Goal: Check status: Check status

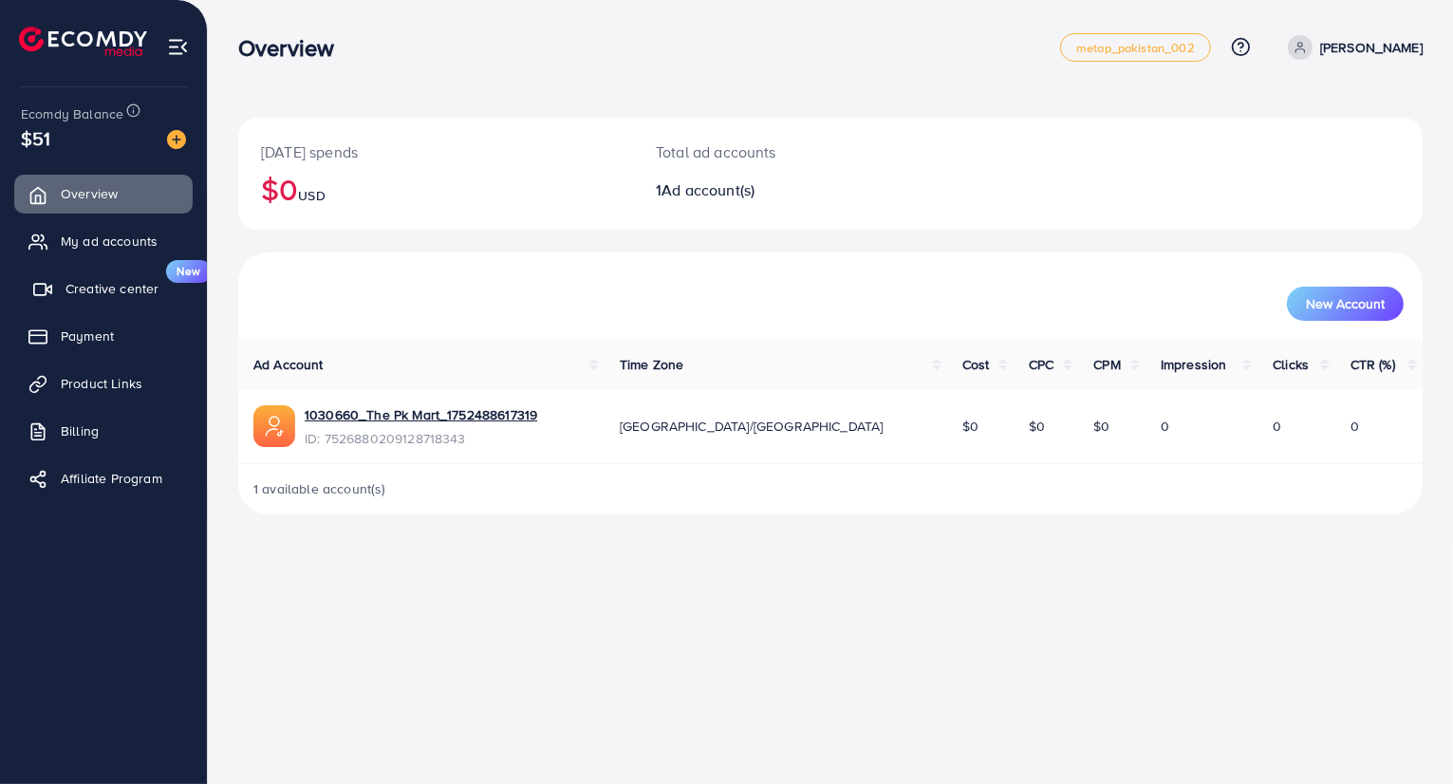
click at [100, 280] on span "Creative center" at bounding box center [111, 288] width 93 height 19
click at [93, 291] on span "Creative center" at bounding box center [111, 288] width 93 height 19
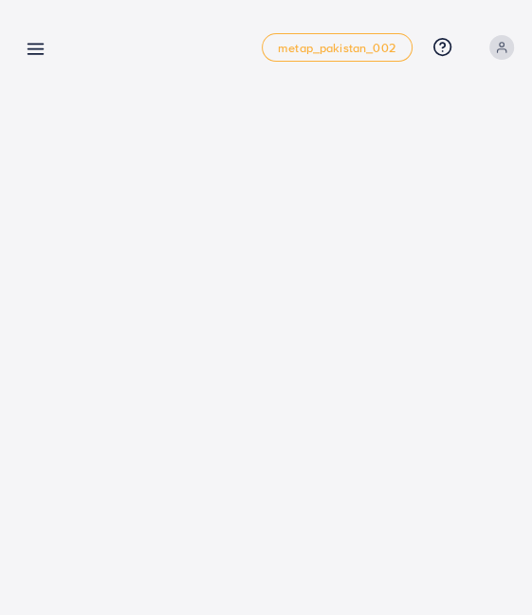
click at [36, 56] on icon at bounding box center [36, 49] width 20 height 20
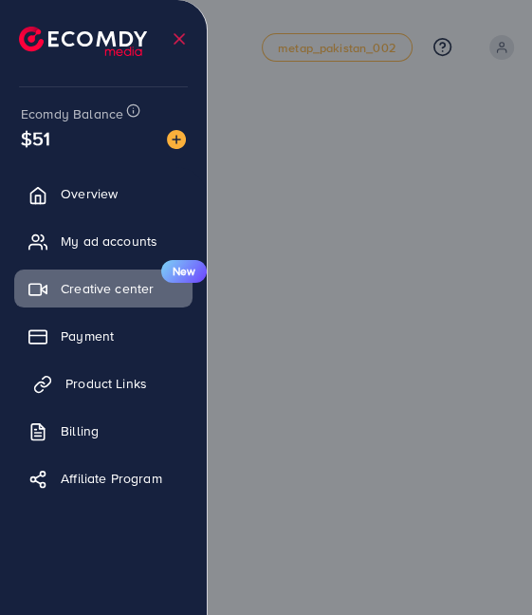
click at [86, 379] on span "Product Links" at bounding box center [106, 383] width 82 height 19
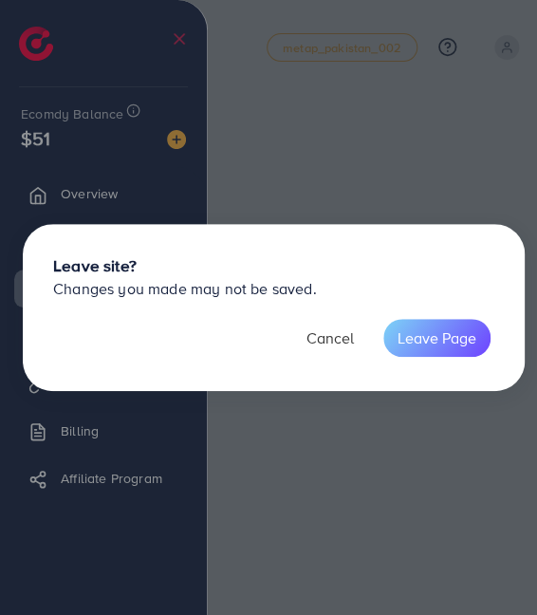
click at [344, 343] on button "Cancel" at bounding box center [330, 338] width 76 height 38
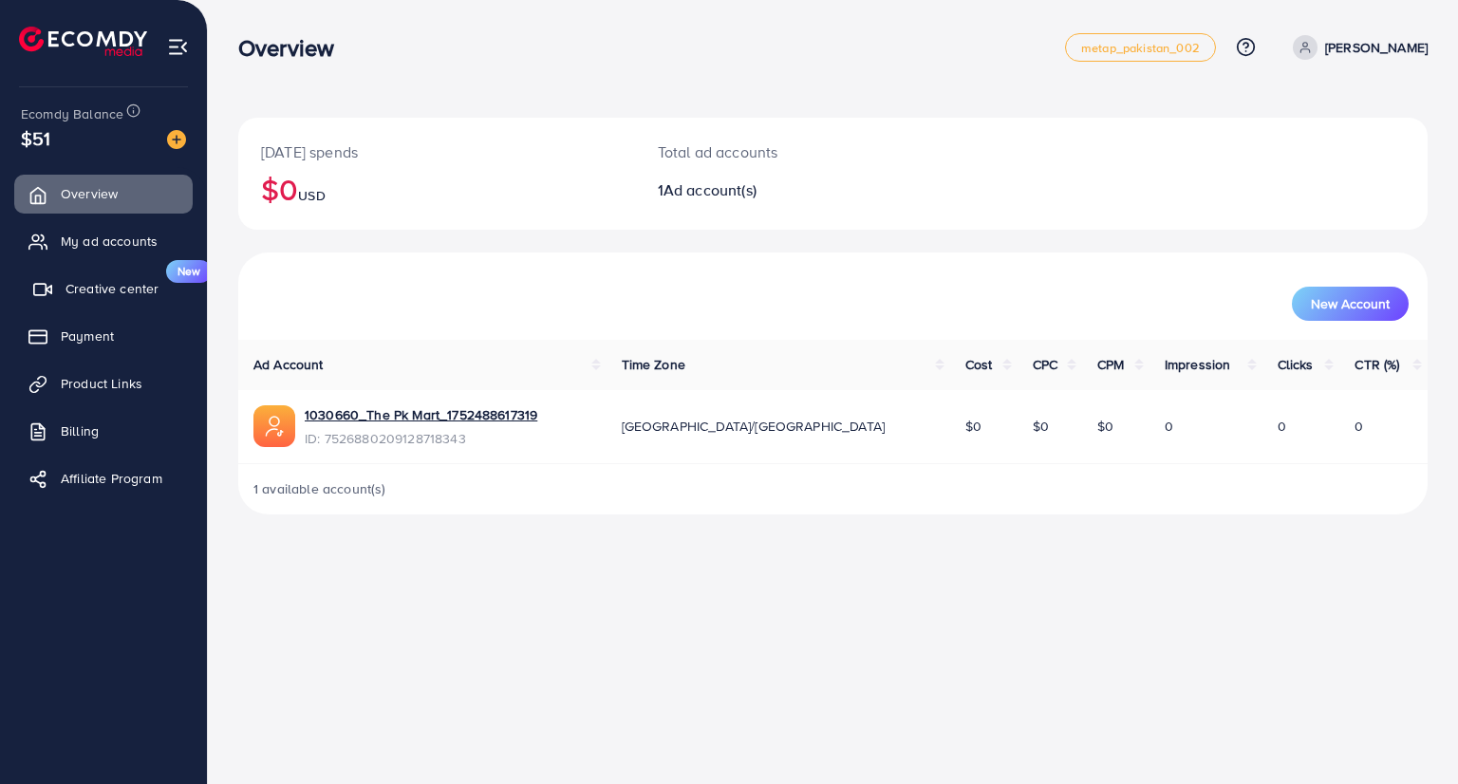
click at [116, 290] on span "Creative center" at bounding box center [111, 288] width 93 height 19
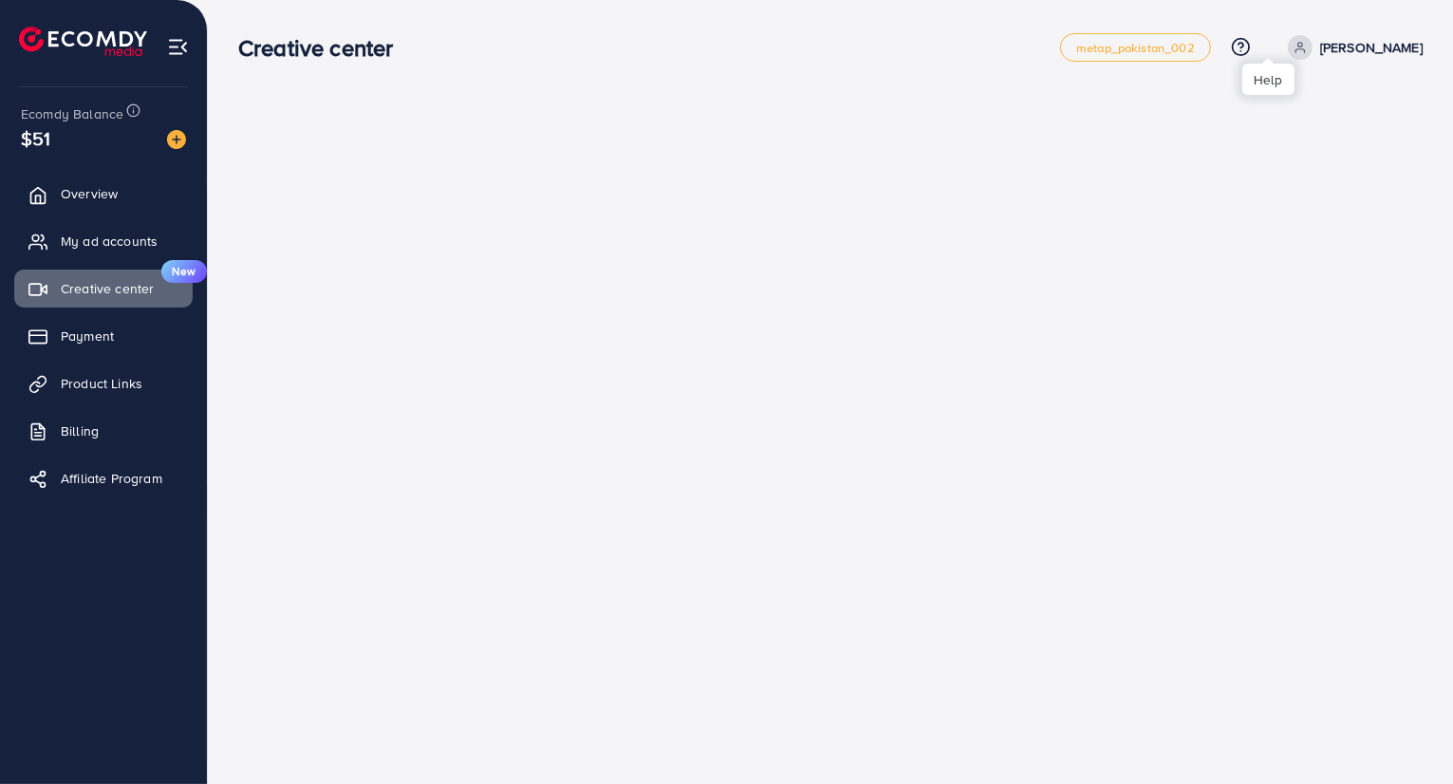
click at [1251, 46] on icon at bounding box center [1241, 47] width 20 height 20
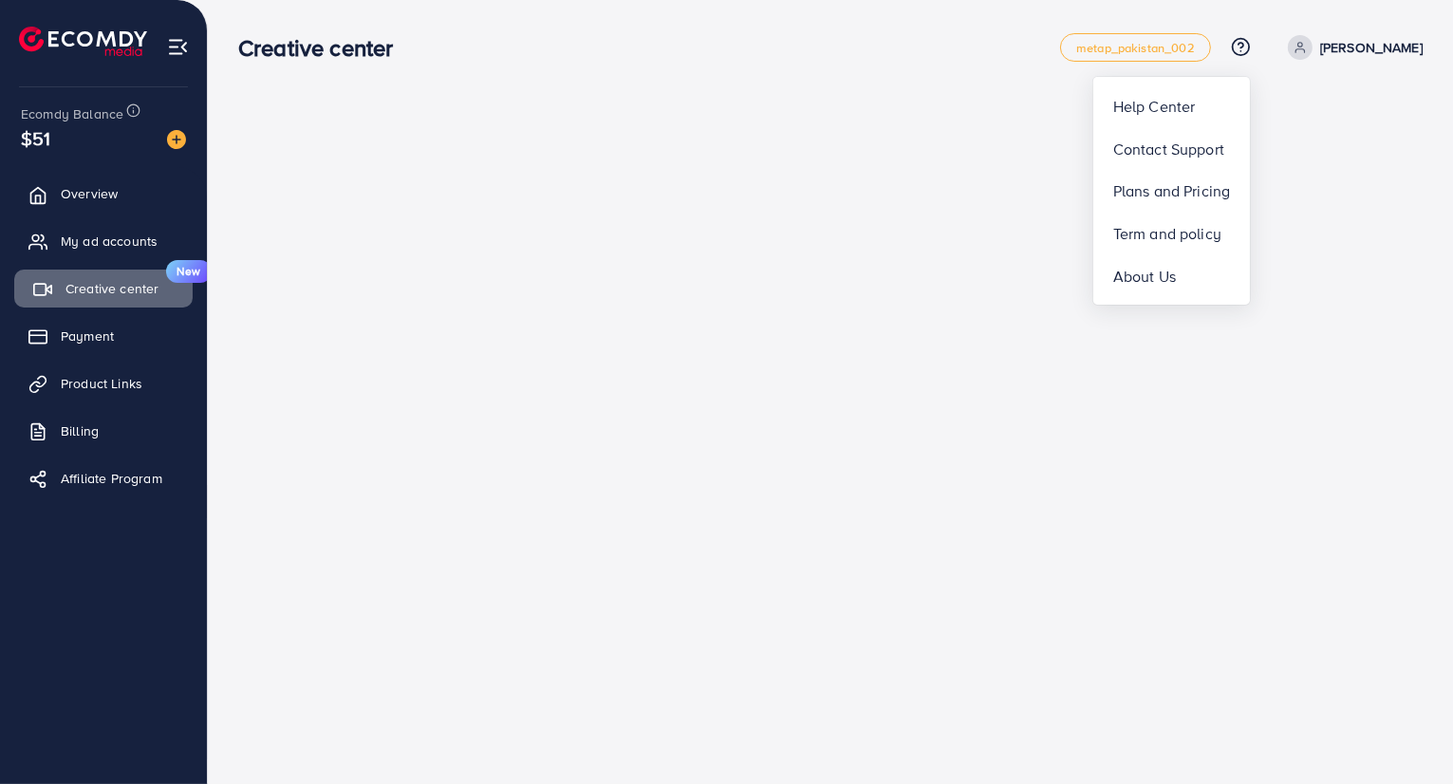
click at [48, 289] on icon at bounding box center [42, 289] width 19 height 19
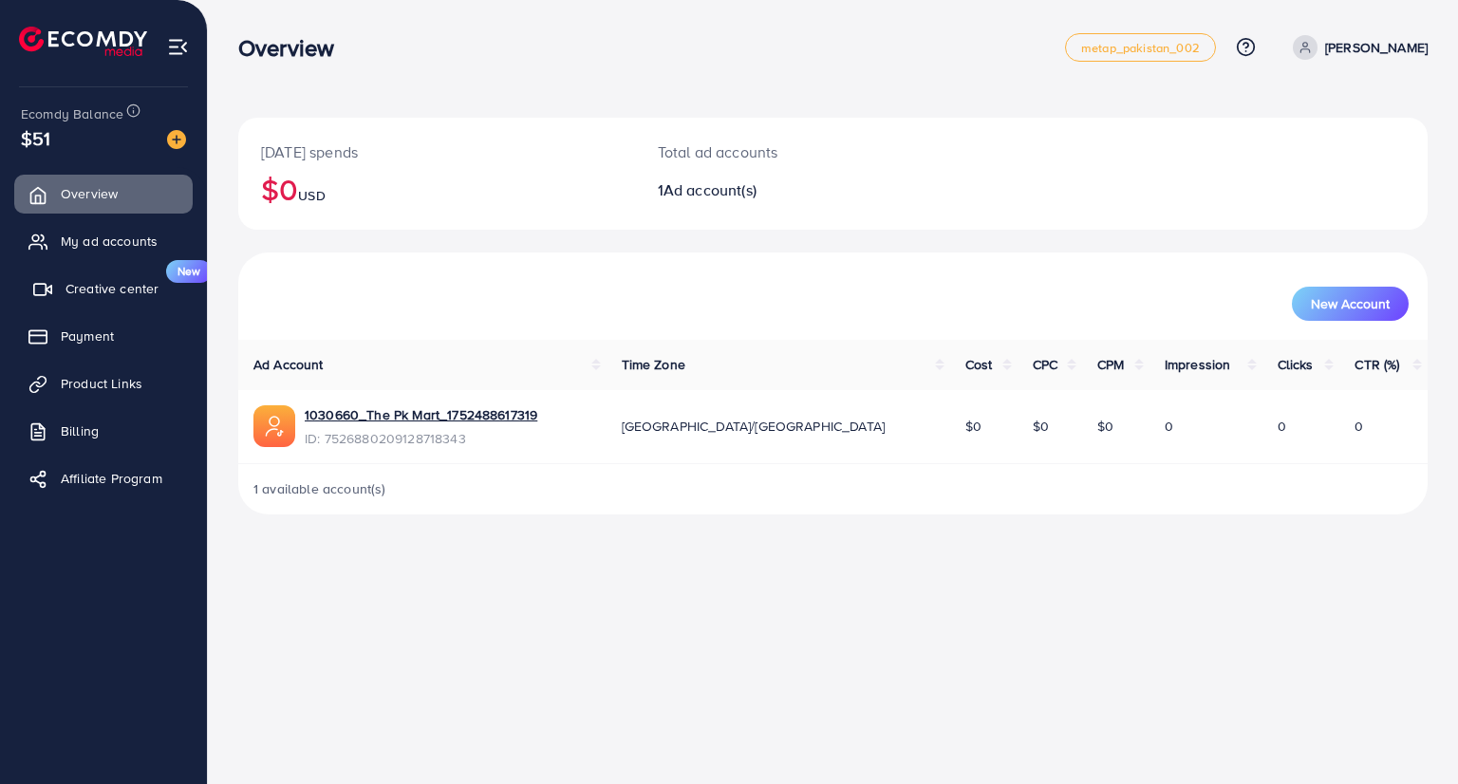
click at [84, 281] on span "Creative center" at bounding box center [111, 288] width 93 height 19
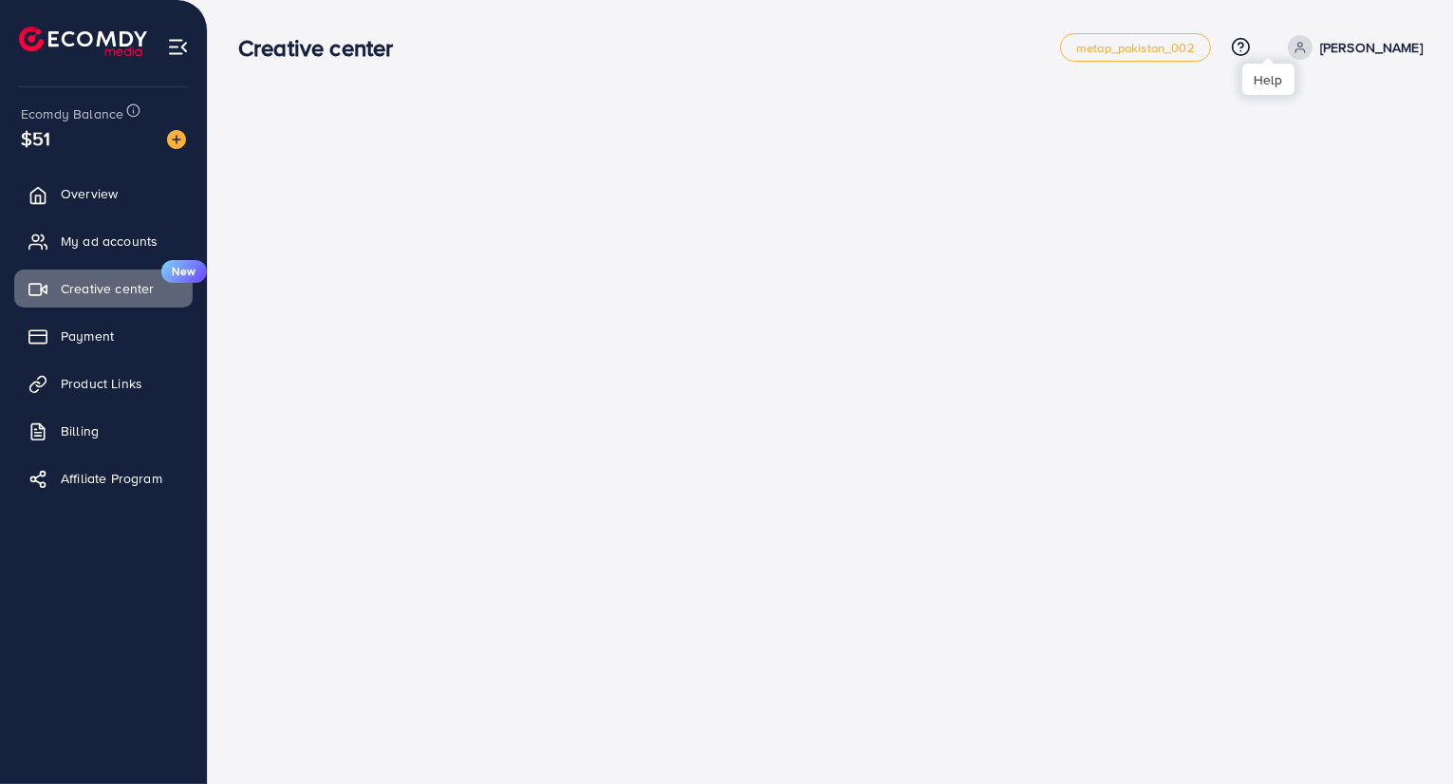
click at [1251, 57] on icon at bounding box center [1241, 47] width 20 height 20
click at [1370, 45] on p "[PERSON_NAME]" at bounding box center [1371, 47] width 102 height 23
click at [1307, 118] on span "Profile" at bounding box center [1305, 113] width 44 height 23
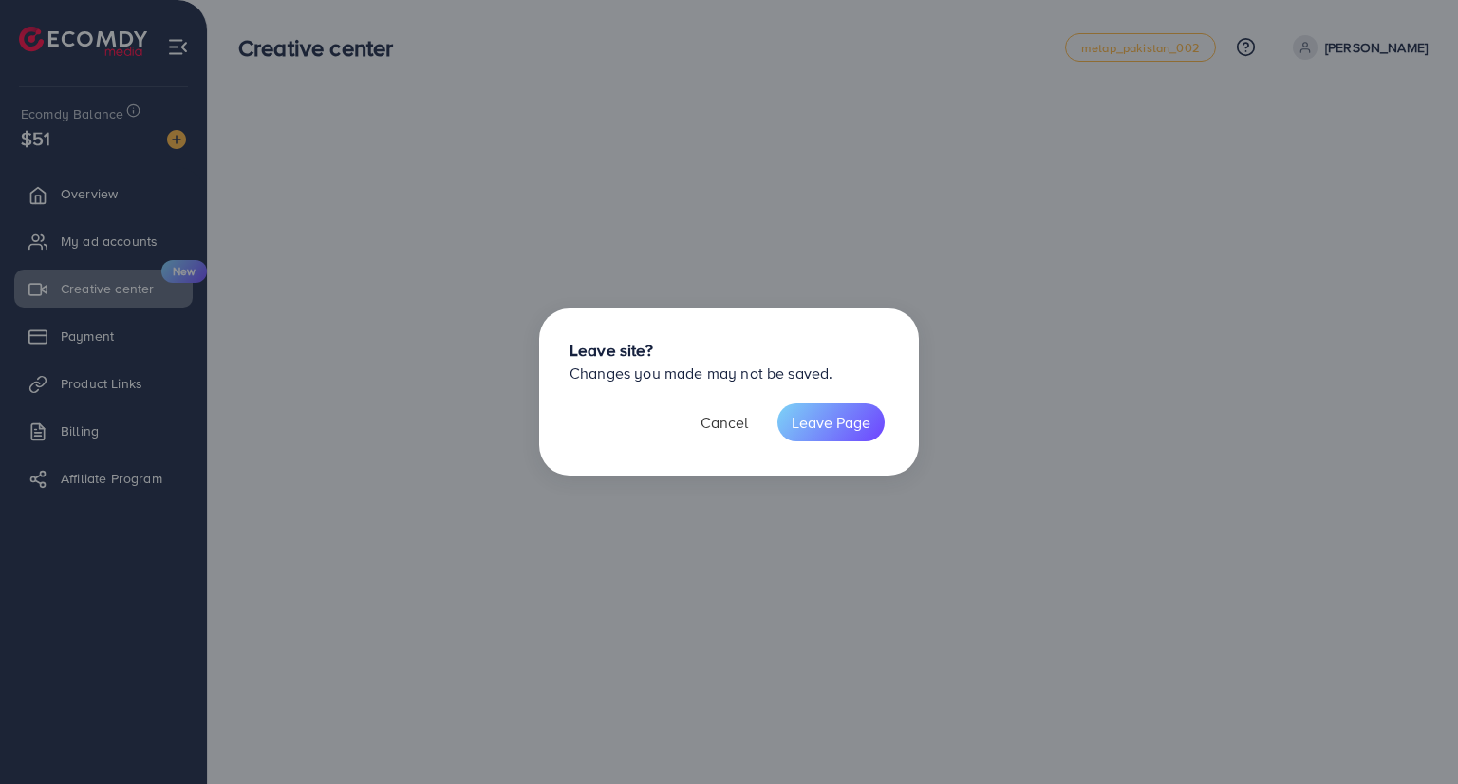
click at [708, 430] on button "Cancel" at bounding box center [724, 422] width 76 height 38
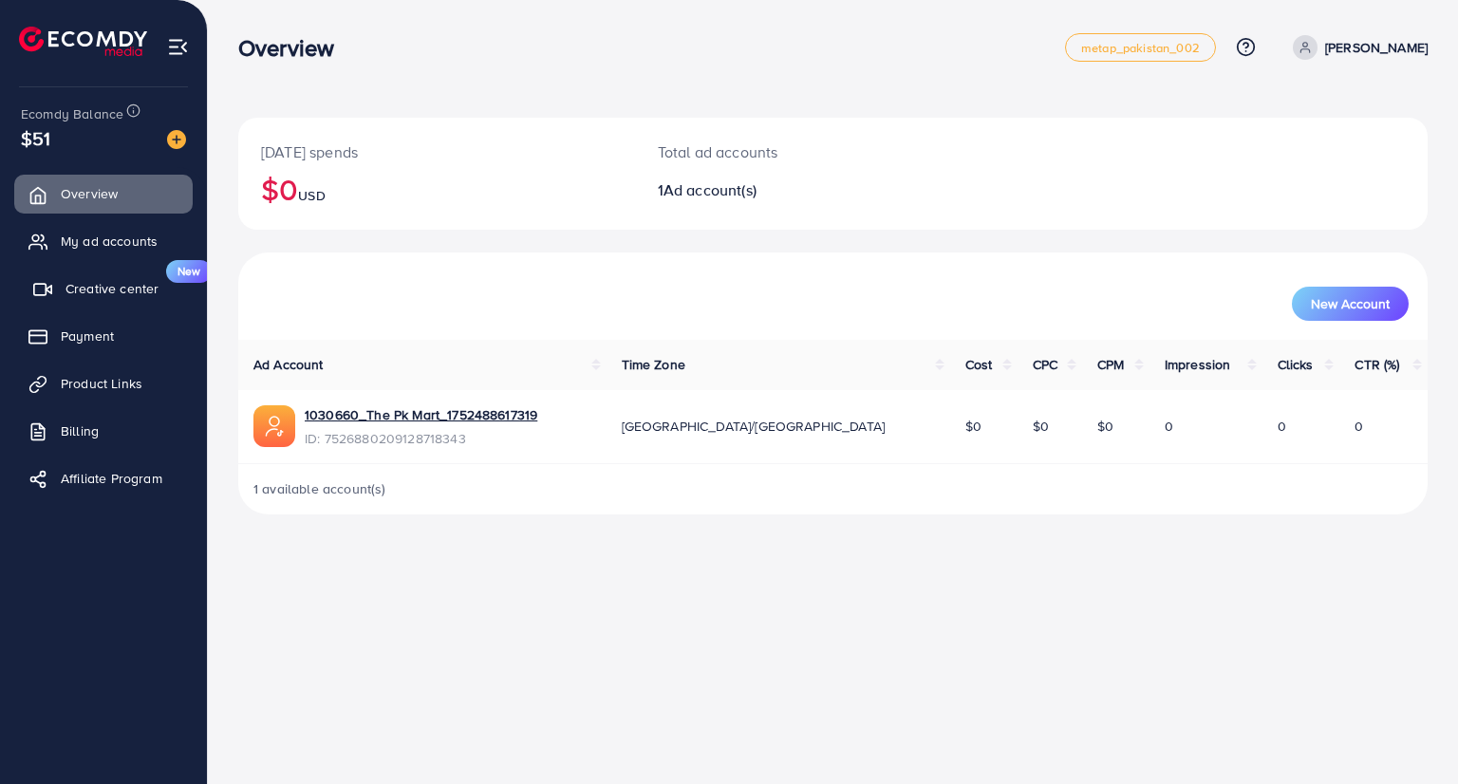
click at [124, 290] on span "Creative center" at bounding box center [111, 288] width 93 height 19
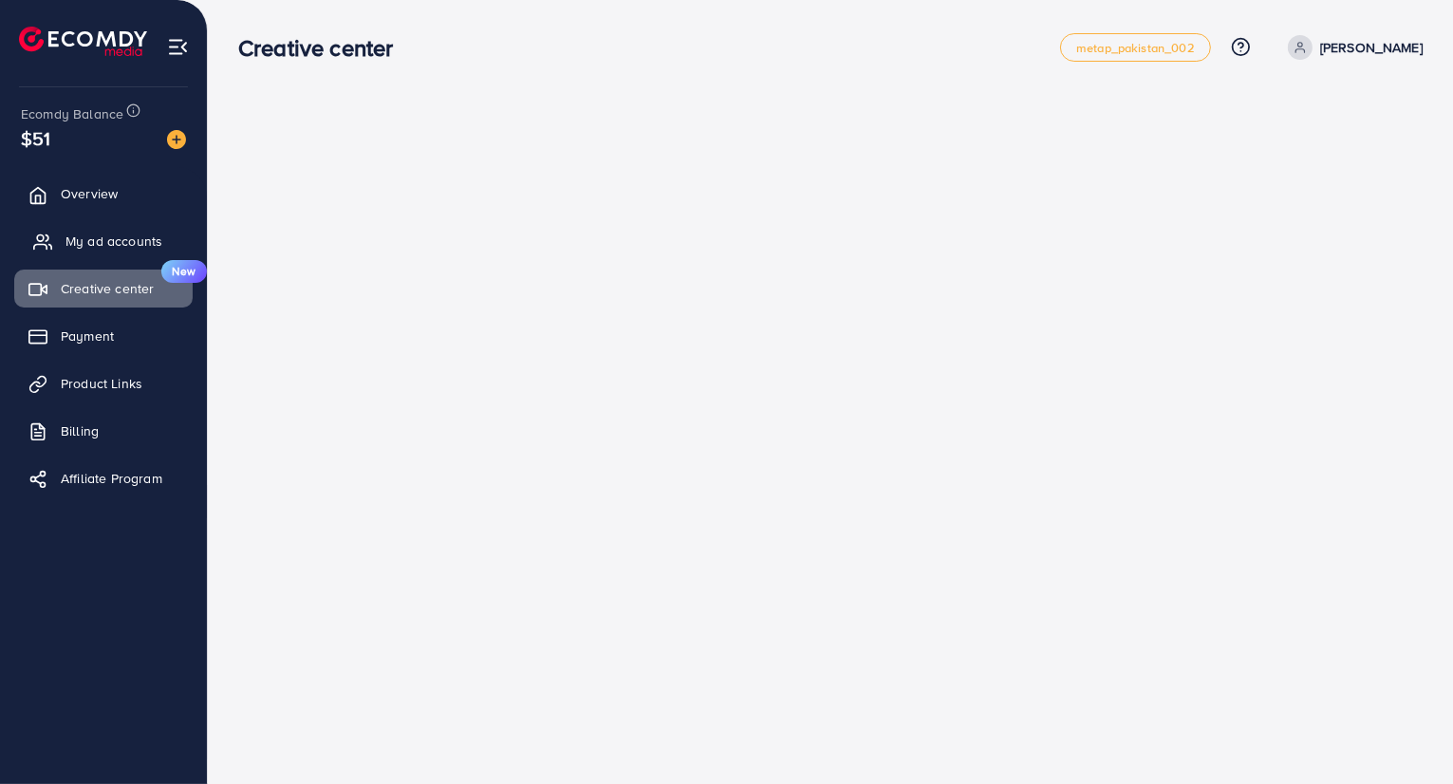
click at [118, 241] on span "My ad accounts" at bounding box center [113, 241] width 97 height 19
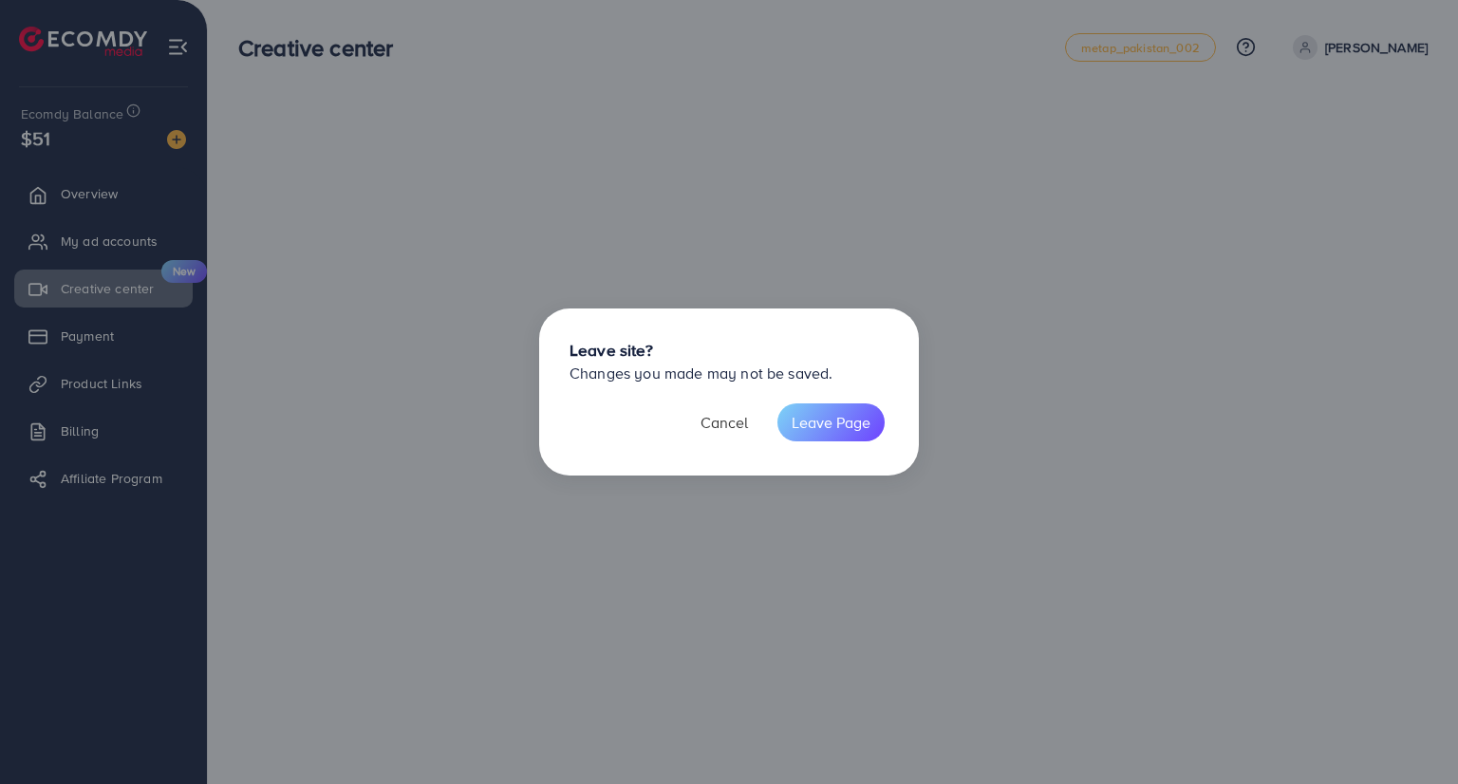
click at [725, 426] on button "Cancel" at bounding box center [724, 422] width 76 height 38
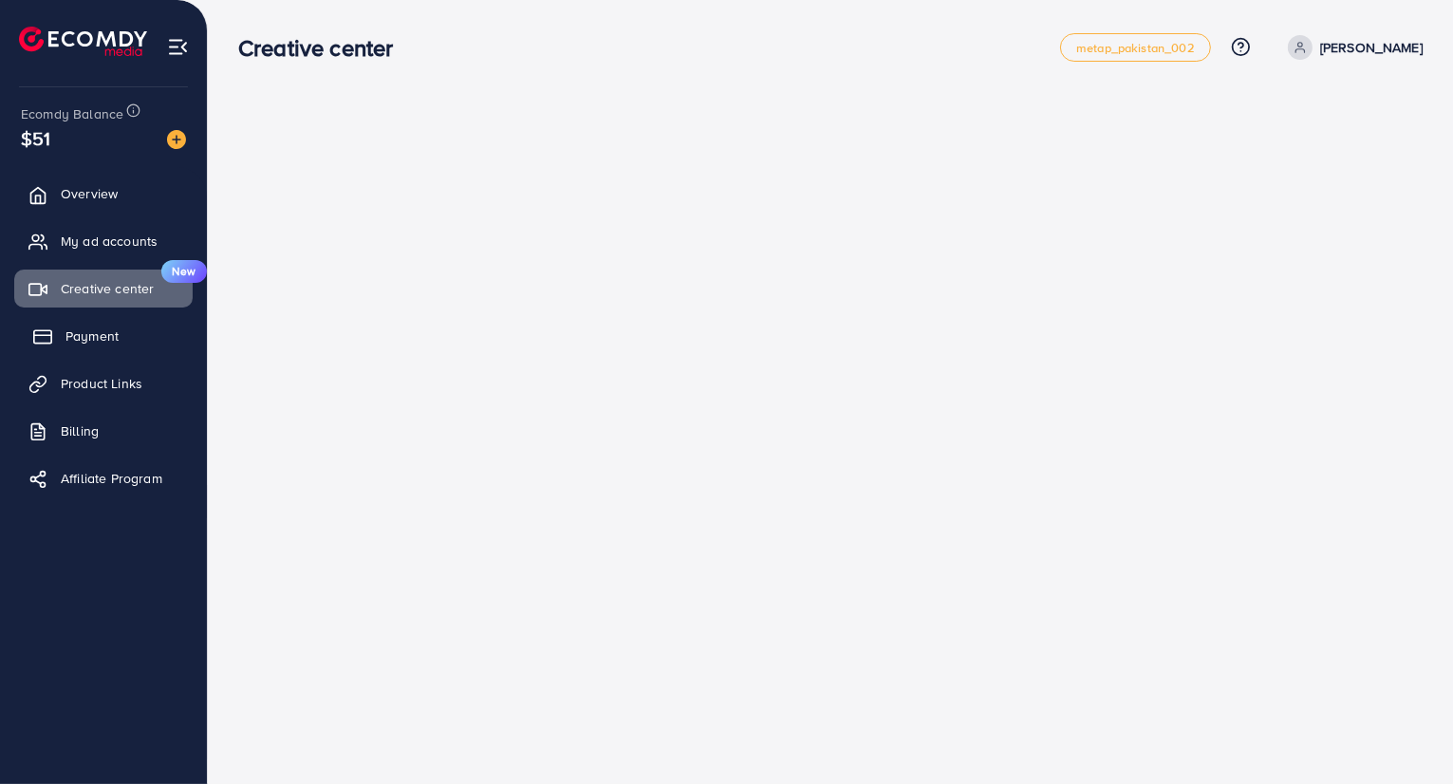
click at [110, 336] on span "Payment" at bounding box center [91, 335] width 53 height 19
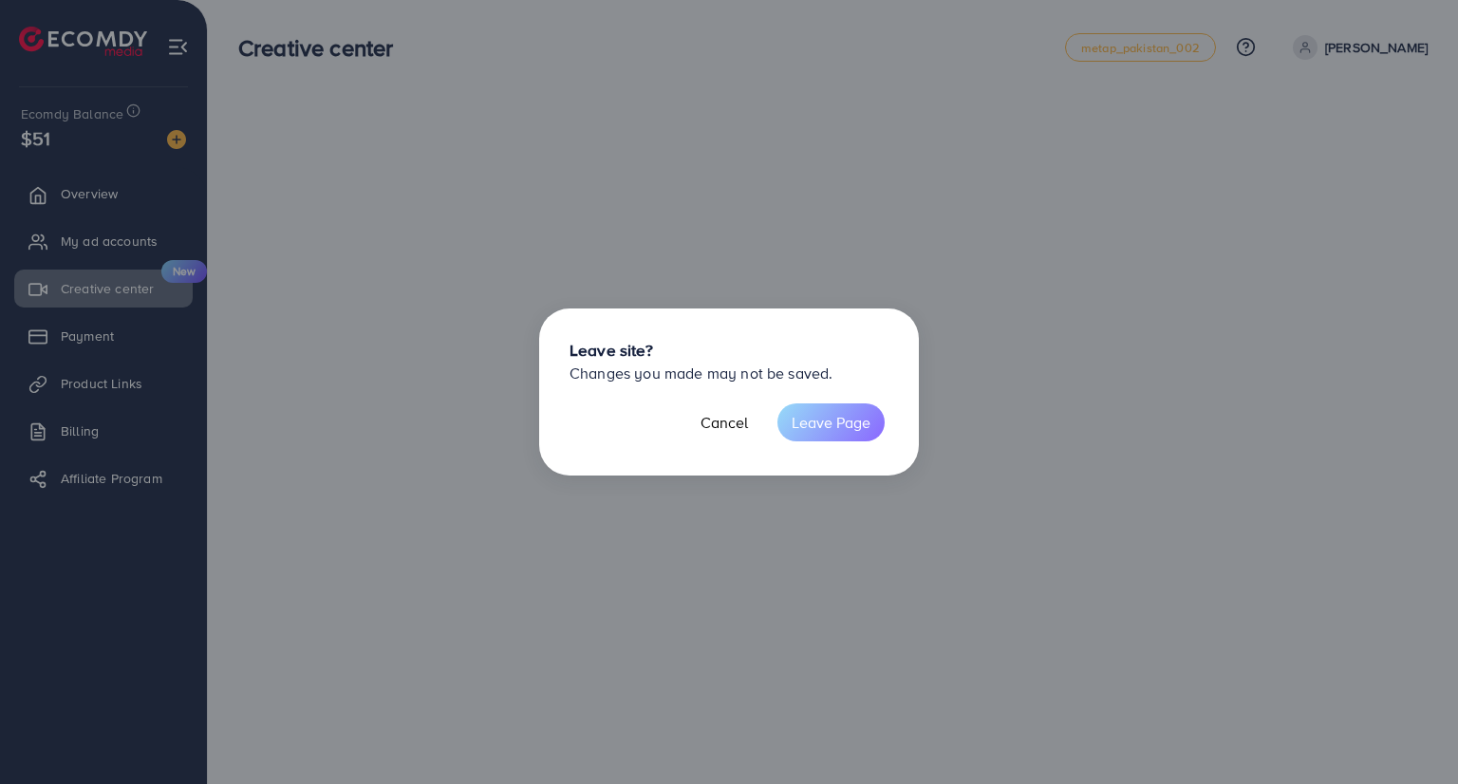
click at [810, 417] on button "Leave Page" at bounding box center [830, 422] width 107 height 38
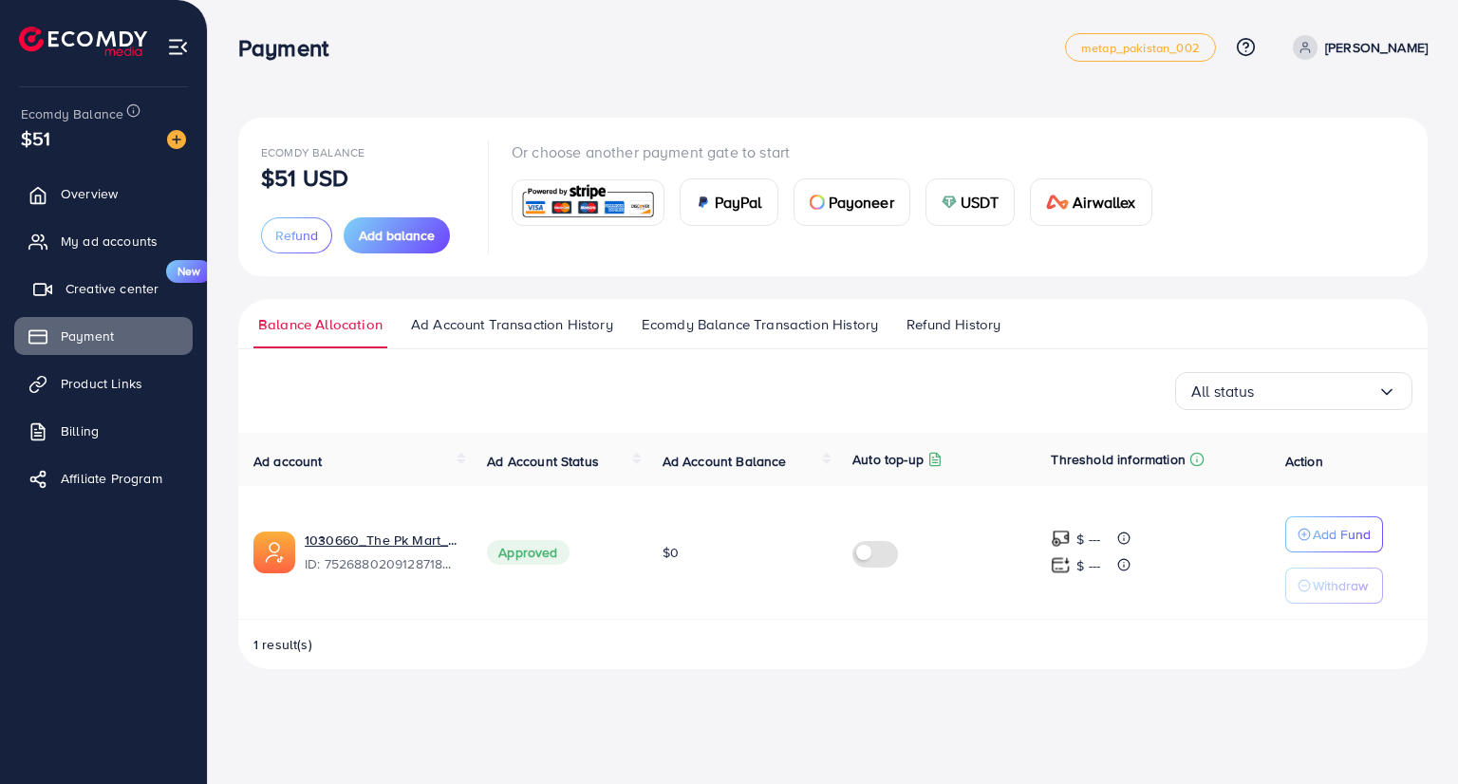
drag, startPoint x: 94, startPoint y: 292, endPoint x: 92, endPoint y: 305, distance: 12.5
click at [102, 382] on span "Product Links" at bounding box center [106, 383] width 82 height 19
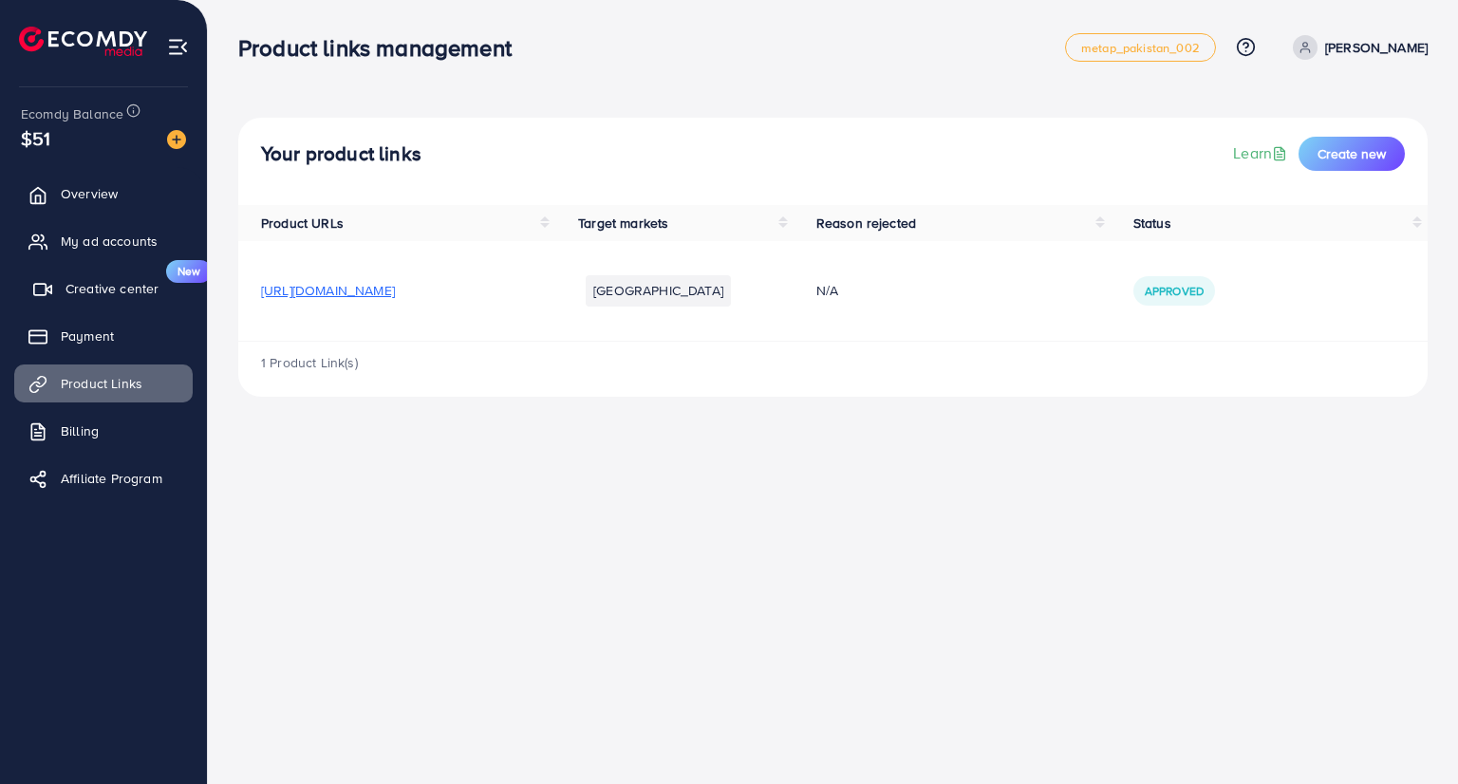
click at [66, 288] on span "Creative center" at bounding box center [111, 288] width 93 height 19
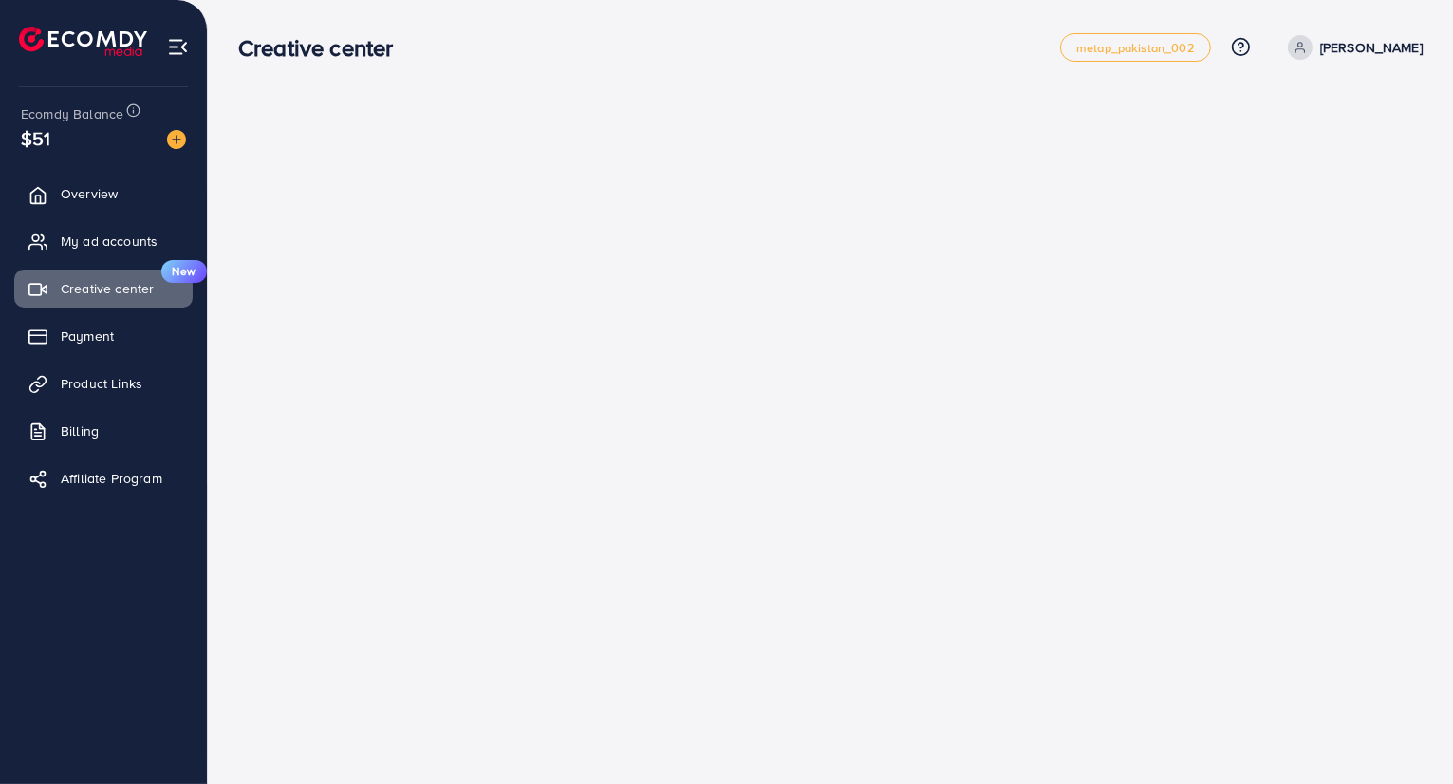
click at [1385, 44] on p "[PERSON_NAME]" at bounding box center [1371, 47] width 102 height 23
click at [1251, 52] on icon at bounding box center [1241, 47] width 20 height 20
click at [1196, 102] on span "Help Center" at bounding box center [1154, 106] width 83 height 23
click at [76, 35] on img at bounding box center [83, 41] width 128 height 29
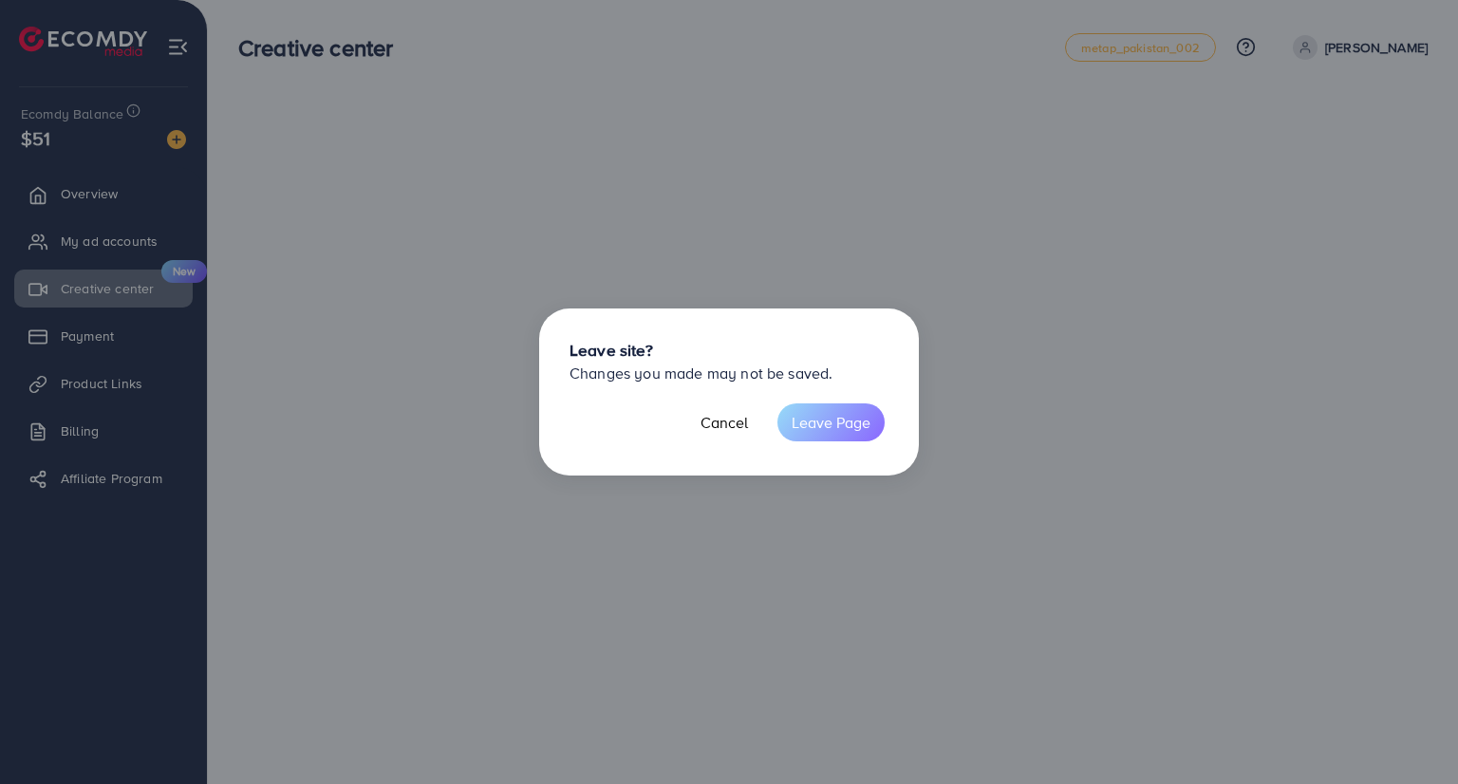
click at [813, 428] on button "Leave Page" at bounding box center [830, 422] width 107 height 38
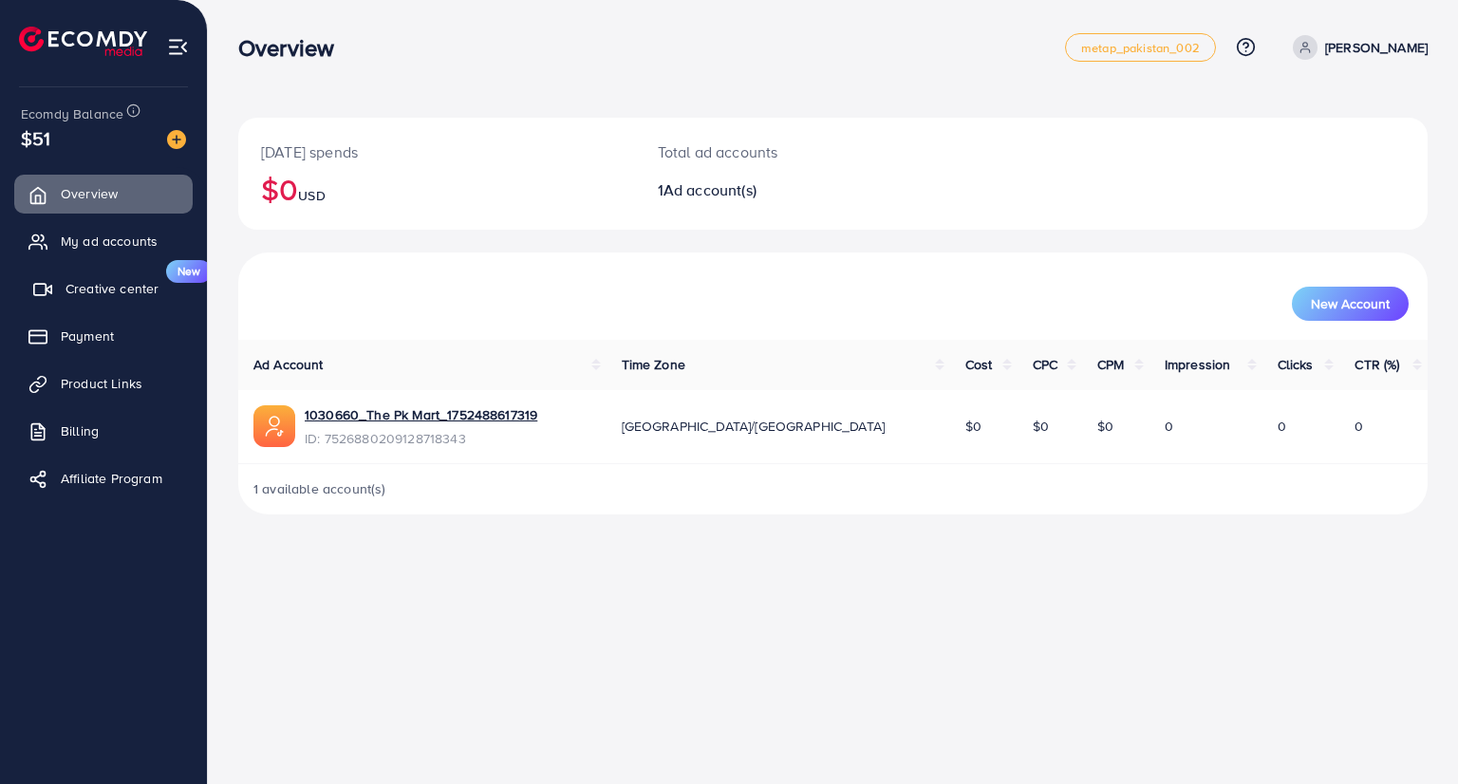
click at [93, 285] on span "Creative center" at bounding box center [111, 288] width 93 height 19
click at [74, 375] on span "Product Links" at bounding box center [106, 383] width 82 height 19
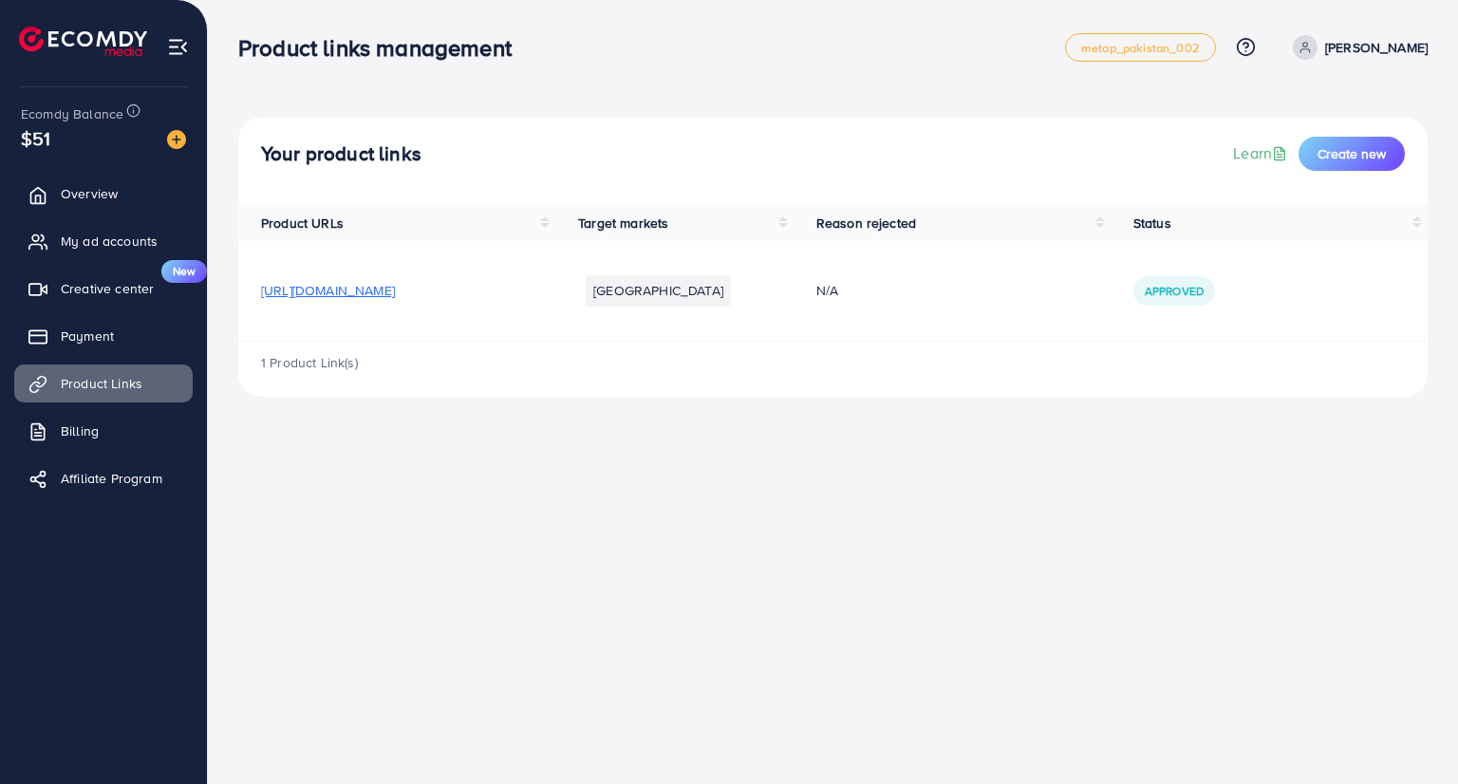
click at [1203, 299] on span "Approved" at bounding box center [1173, 291] width 59 height 16
click at [109, 297] on span "Creative center" at bounding box center [111, 288] width 93 height 19
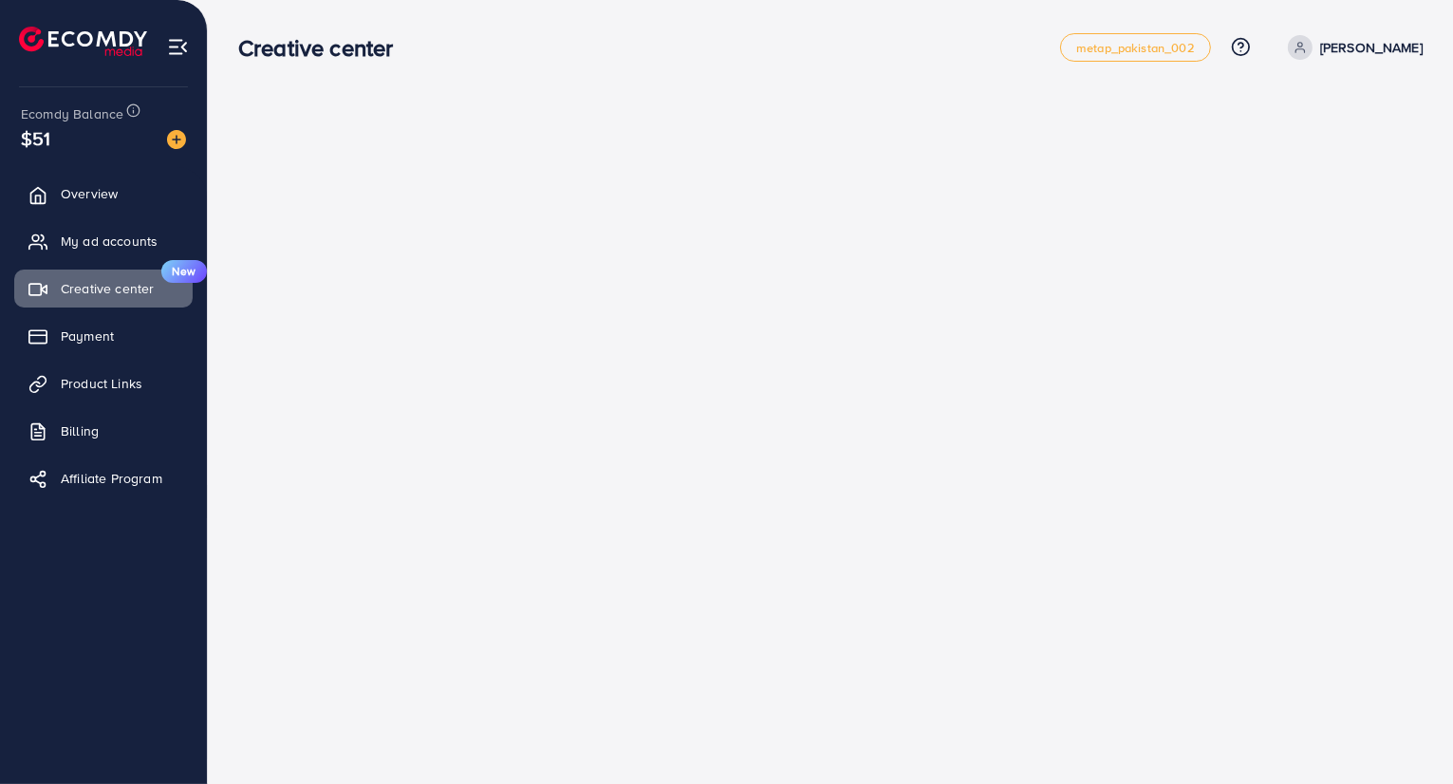
click at [1364, 46] on p "[PERSON_NAME]" at bounding box center [1371, 47] width 102 height 23
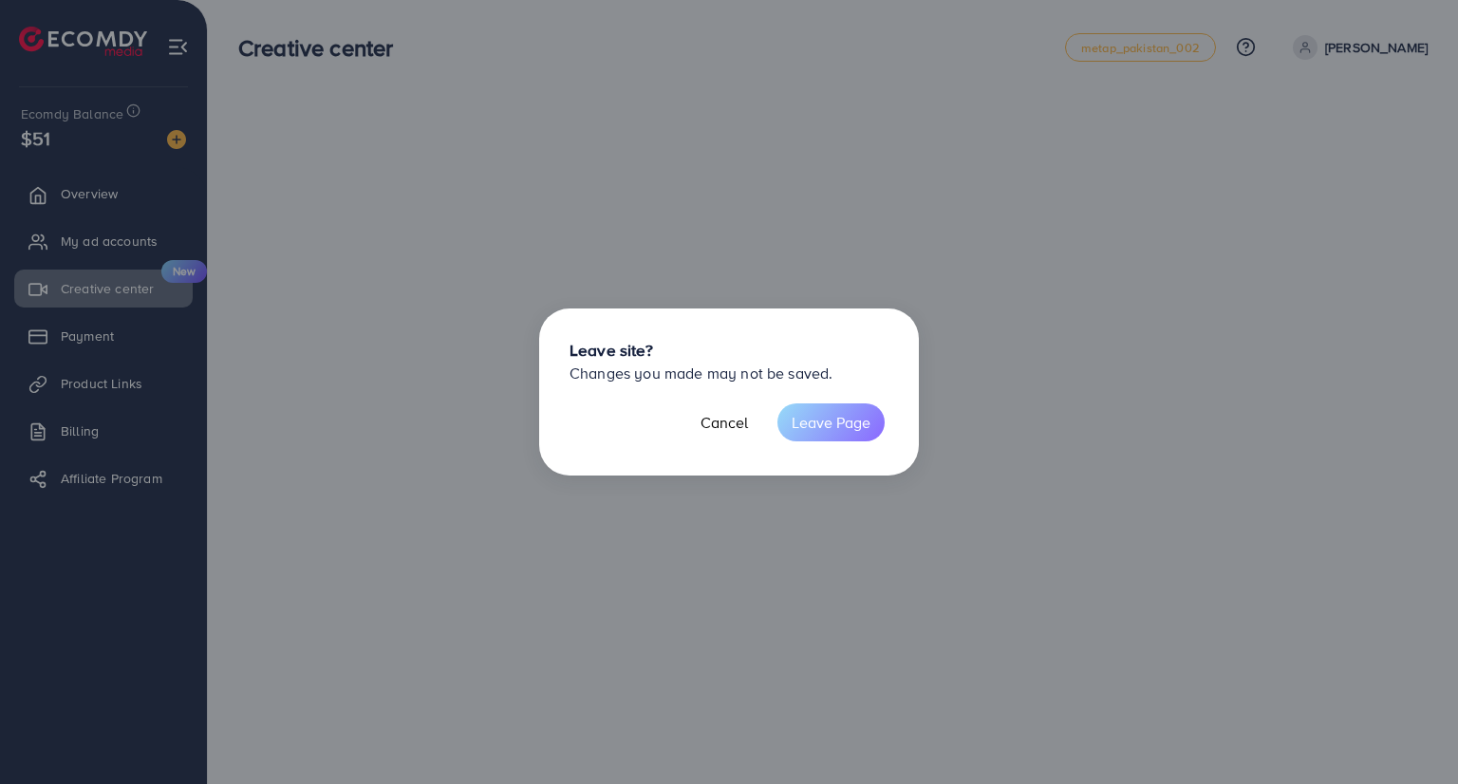
click at [816, 427] on button "Leave Page" at bounding box center [830, 422] width 107 height 38
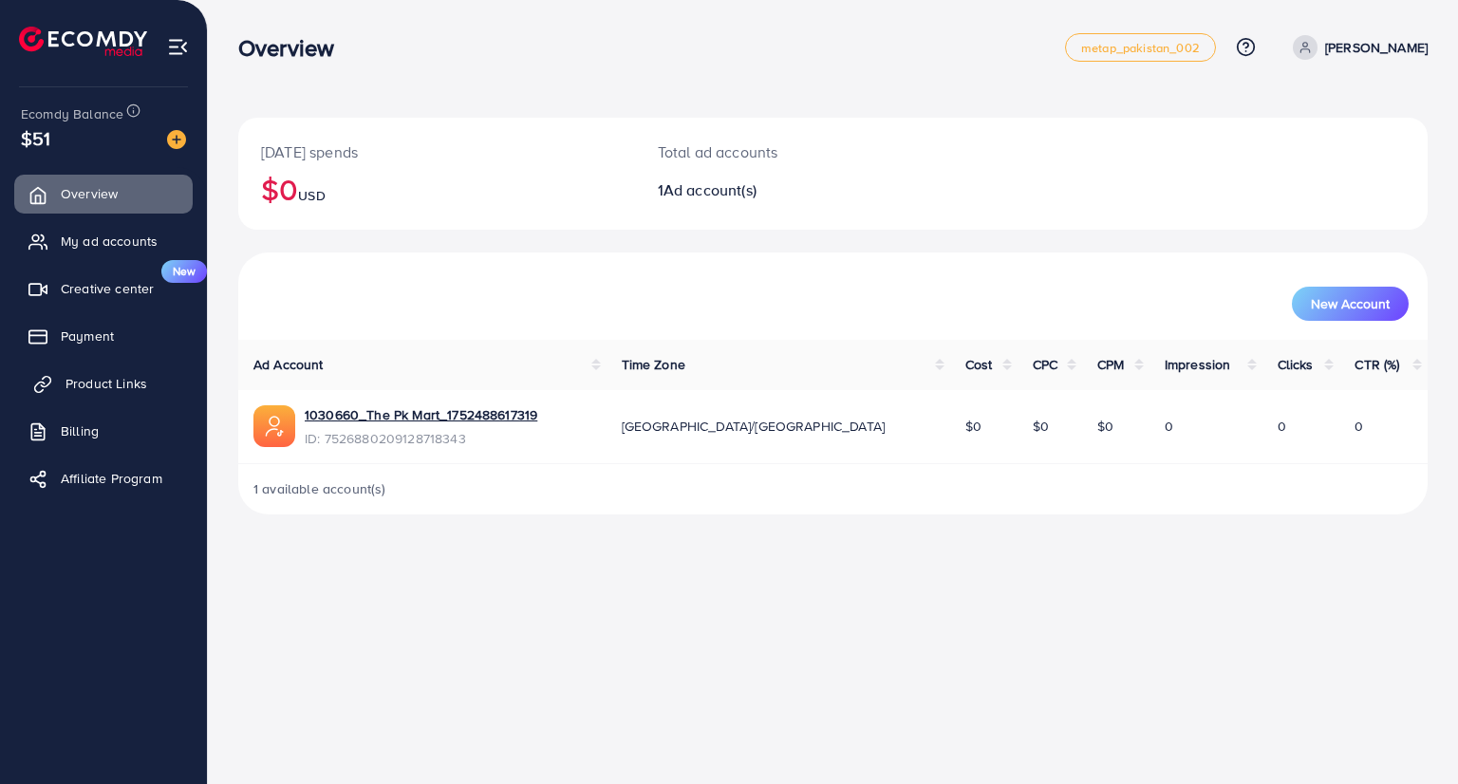
click at [79, 369] on link "Product Links" at bounding box center [103, 383] width 178 height 38
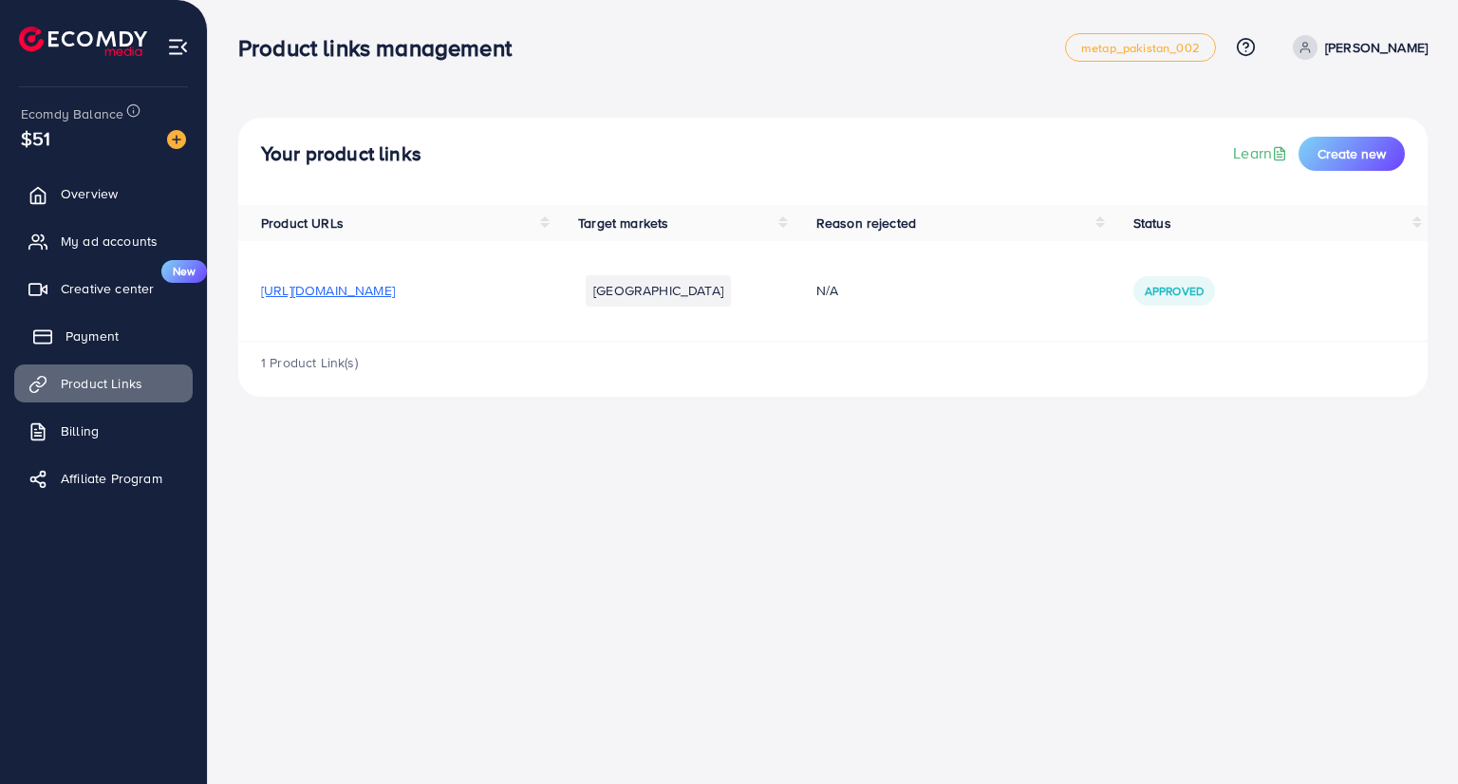
click at [110, 336] on span "Payment" at bounding box center [91, 335] width 53 height 19
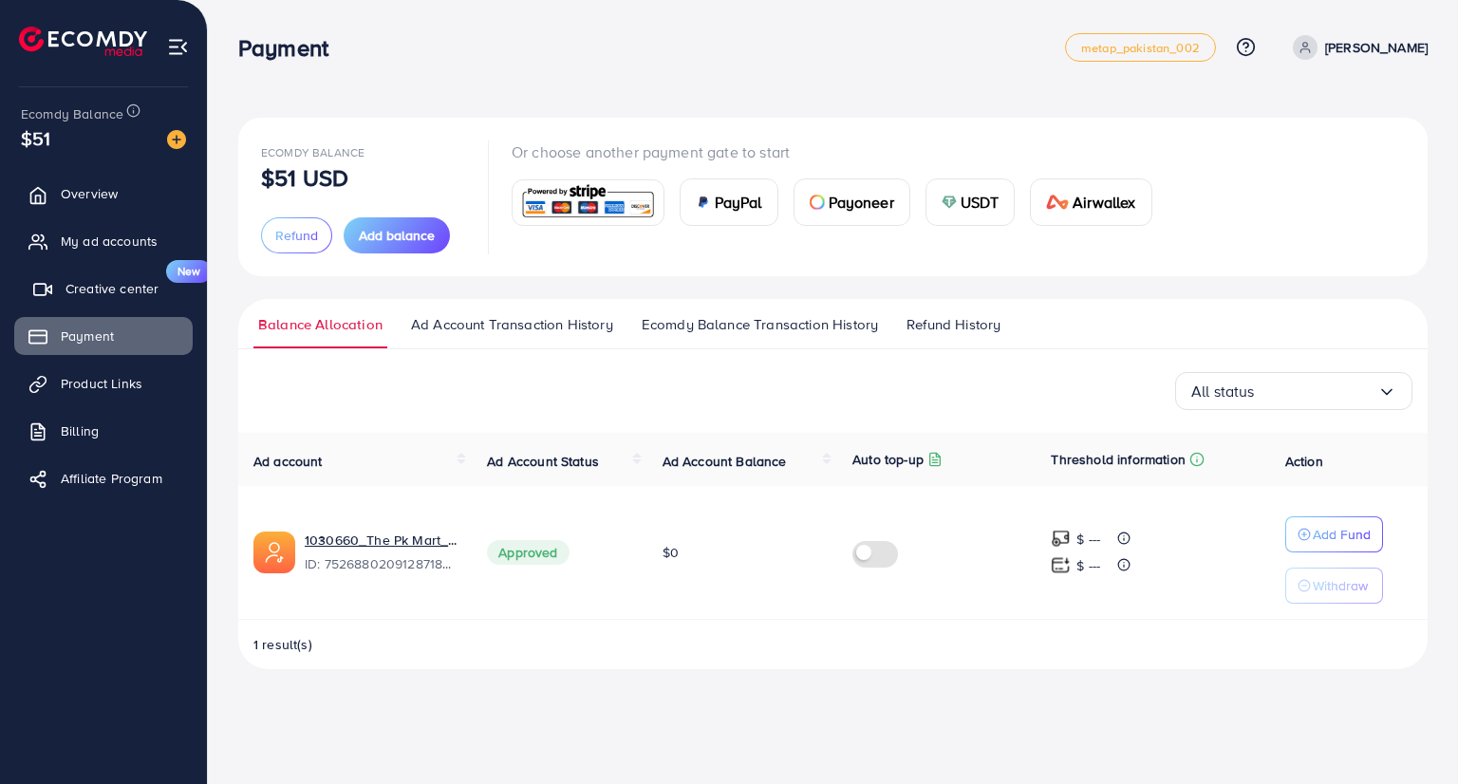
click at [108, 299] on link "Creative center New" at bounding box center [103, 288] width 178 height 38
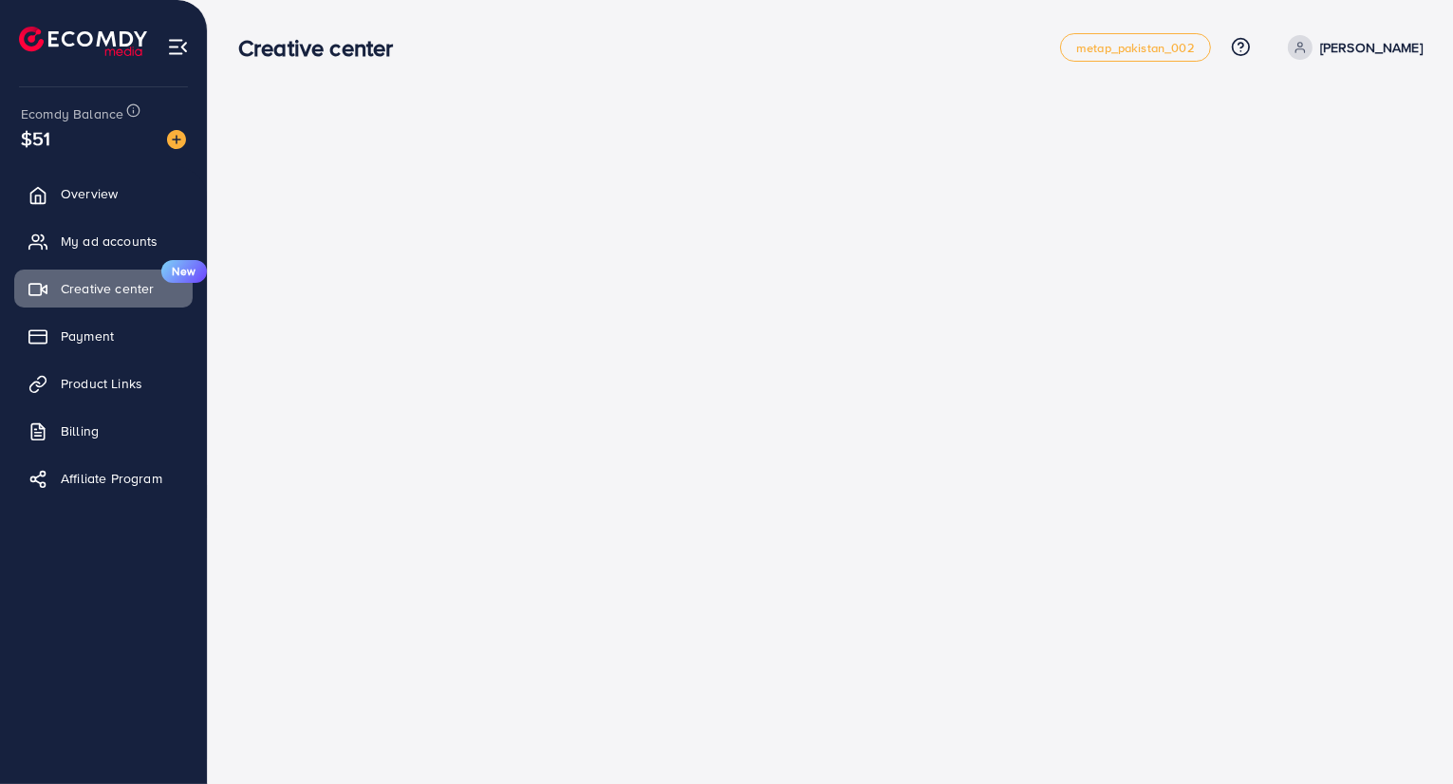
click at [175, 54] on img at bounding box center [178, 47] width 22 height 22
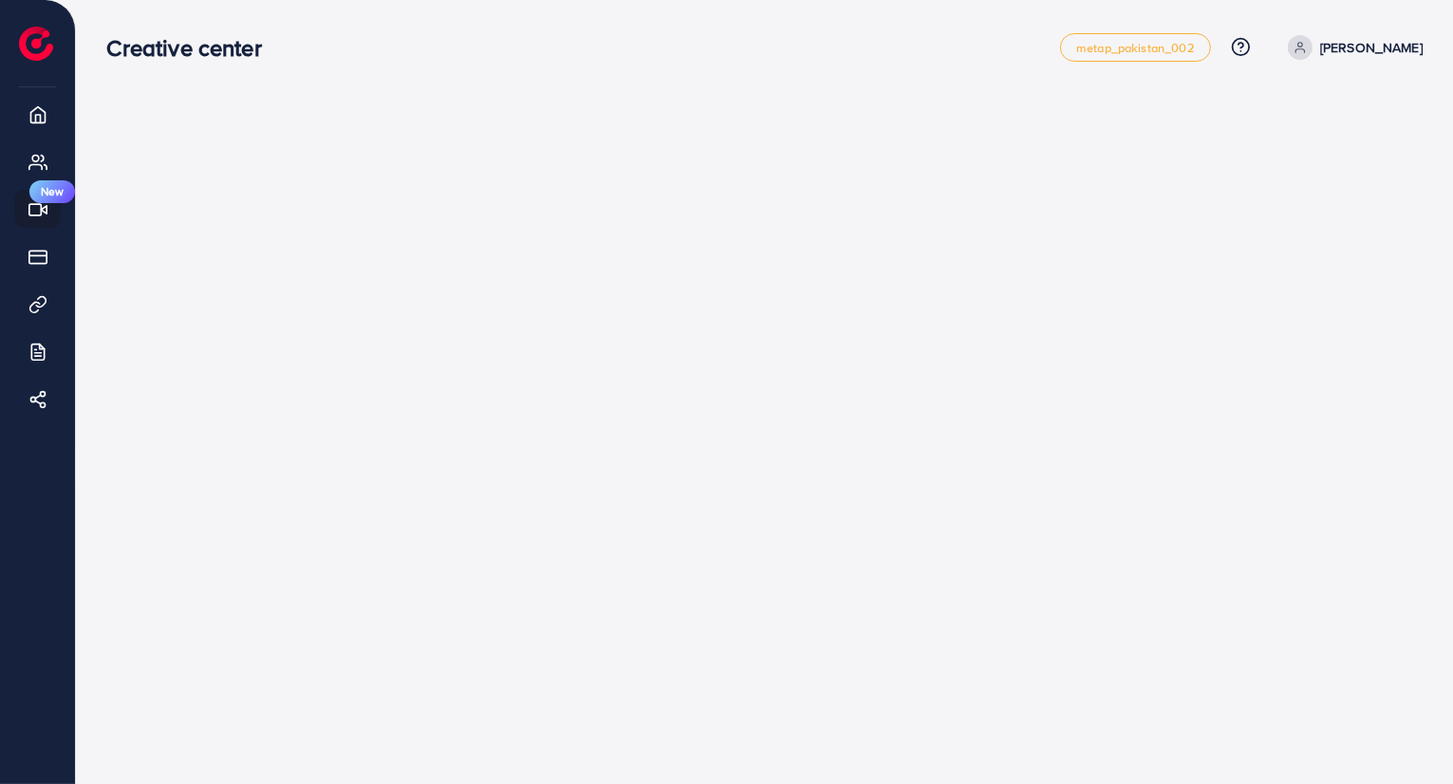
click at [1396, 38] on p "[PERSON_NAME]" at bounding box center [1371, 47] width 102 height 23
click at [1303, 150] on span "Log out" at bounding box center [1308, 155] width 51 height 23
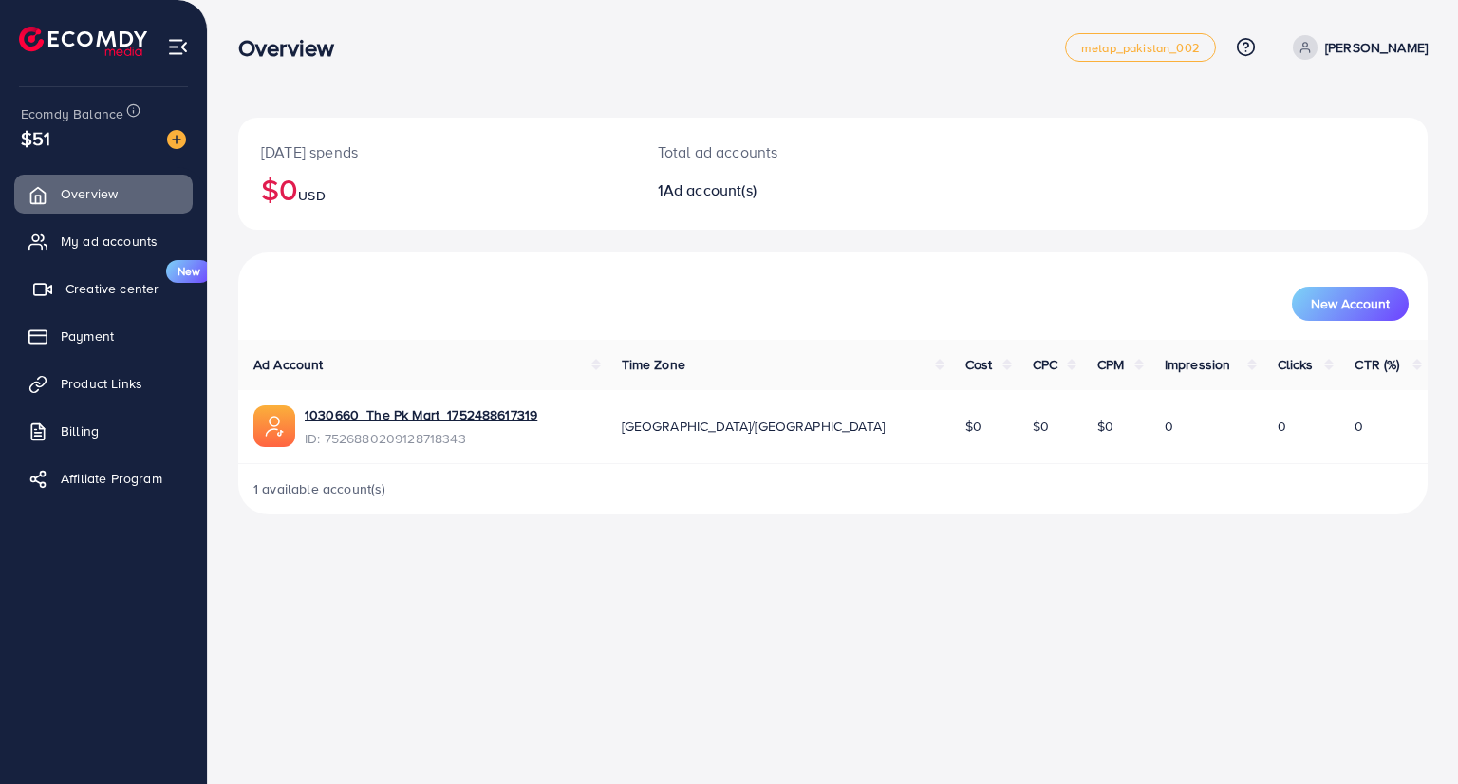
click at [102, 294] on span "Creative center" at bounding box center [111, 288] width 93 height 19
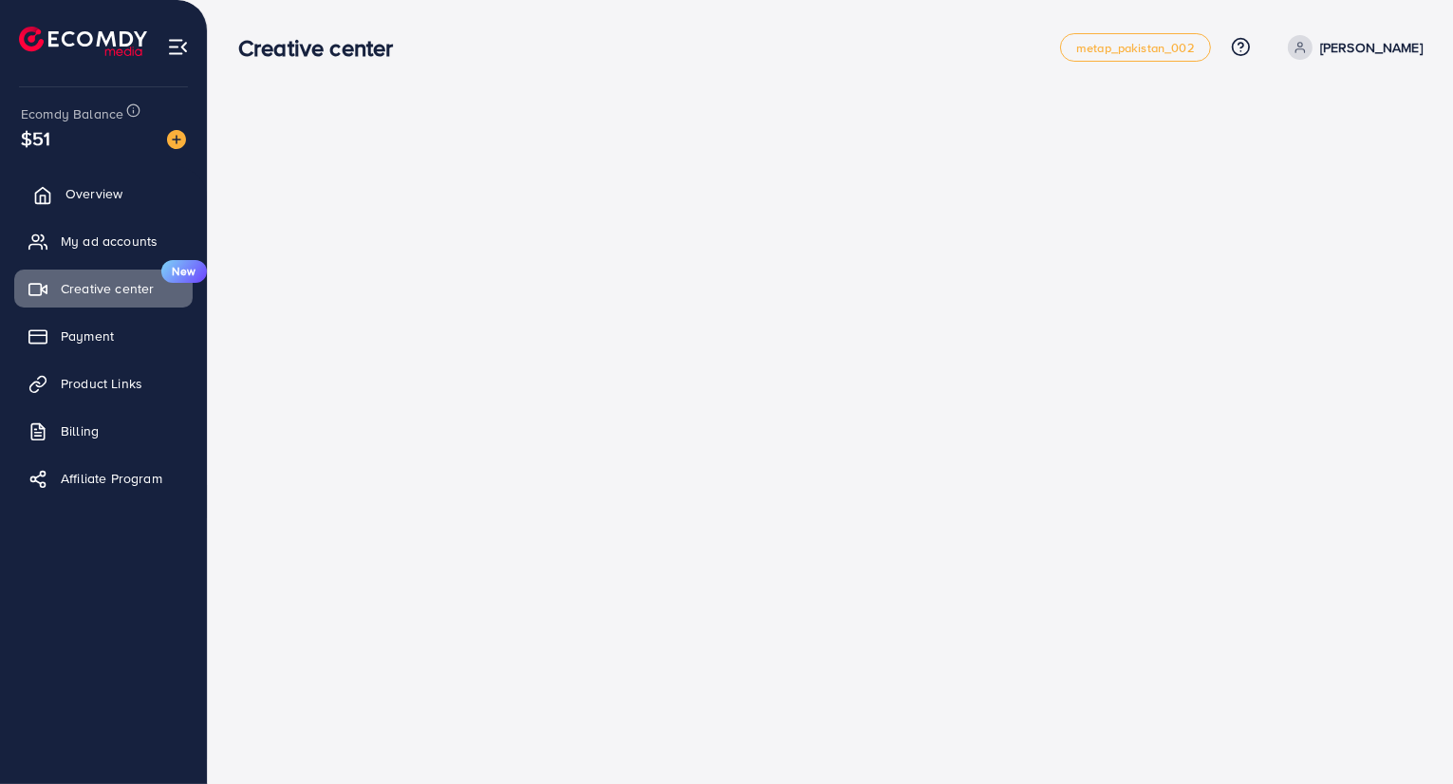
click at [92, 193] on span "Overview" at bounding box center [93, 193] width 57 height 19
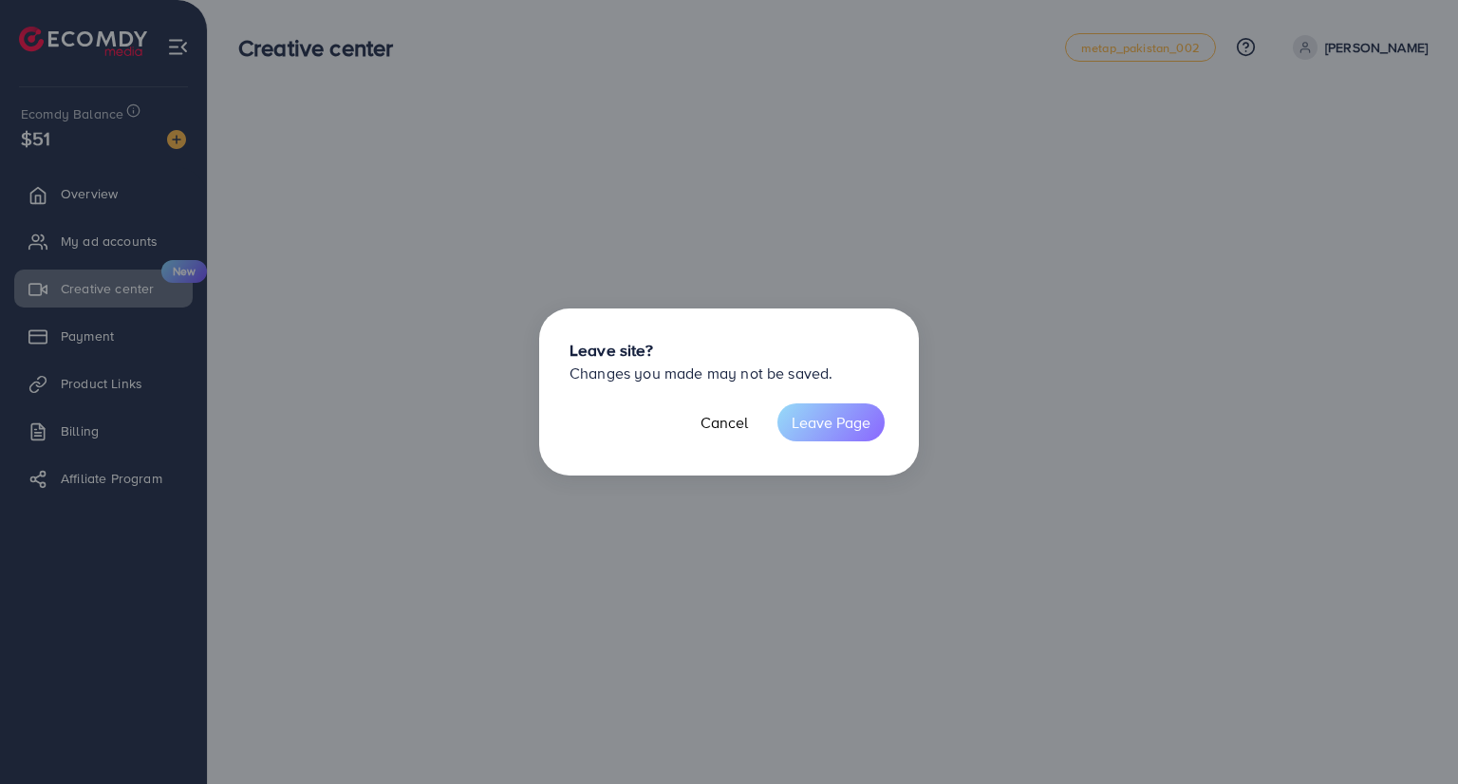
click at [824, 419] on button "Leave Page" at bounding box center [830, 422] width 107 height 38
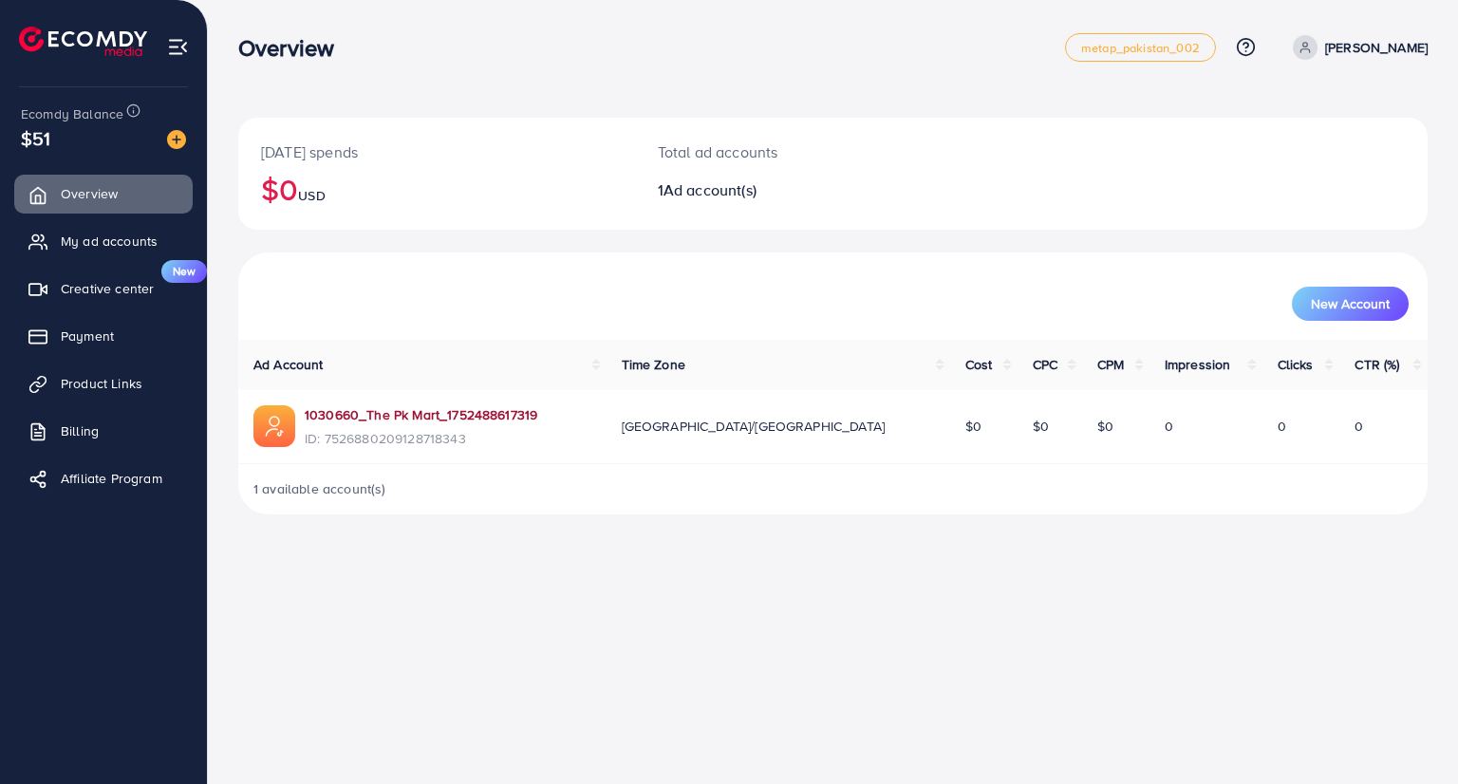
click at [353, 408] on link "1030660_The Pk Mart_1752488617319" at bounding box center [421, 414] width 232 height 19
